Goal: Task Accomplishment & Management: Manage account settings

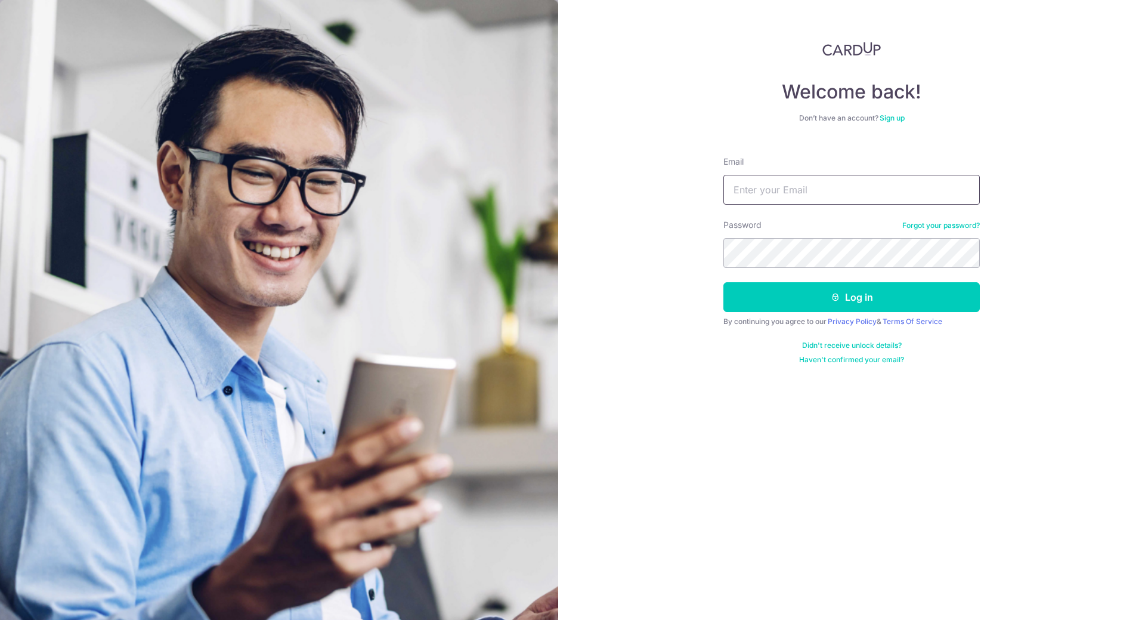
click at [810, 196] on input "Email" at bounding box center [851, 190] width 256 height 30
type input "[EMAIL_ADDRESS][DOMAIN_NAME]"
click at [723, 282] on button "Log in" at bounding box center [851, 297] width 256 height 30
